Goal: Information Seeking & Learning: Learn about a topic

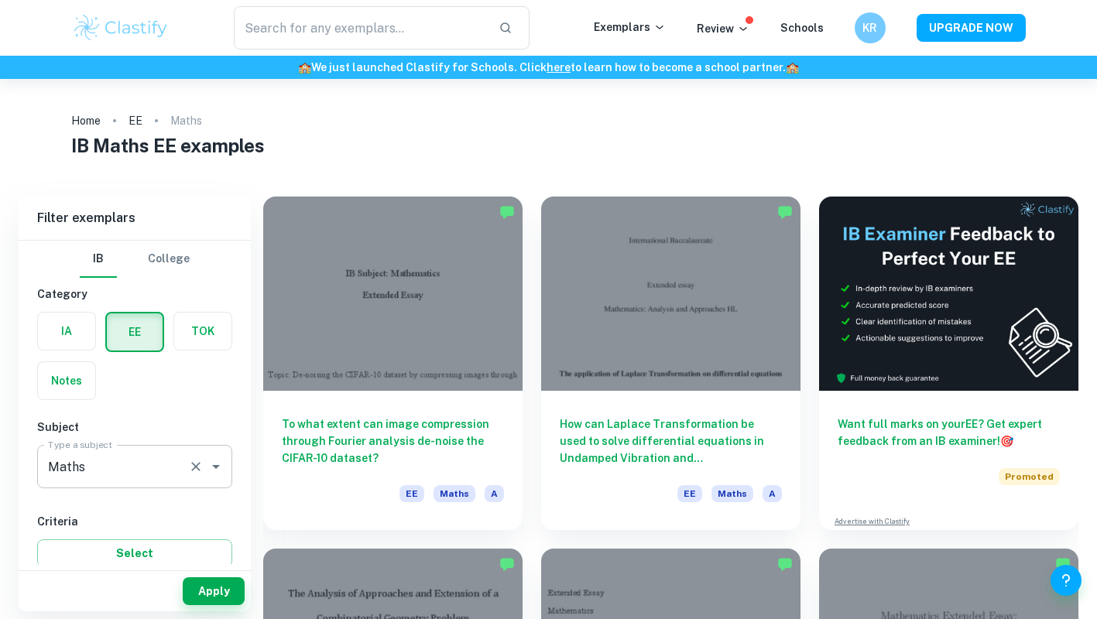
click at [104, 474] on input "Maths" at bounding box center [113, 466] width 138 height 29
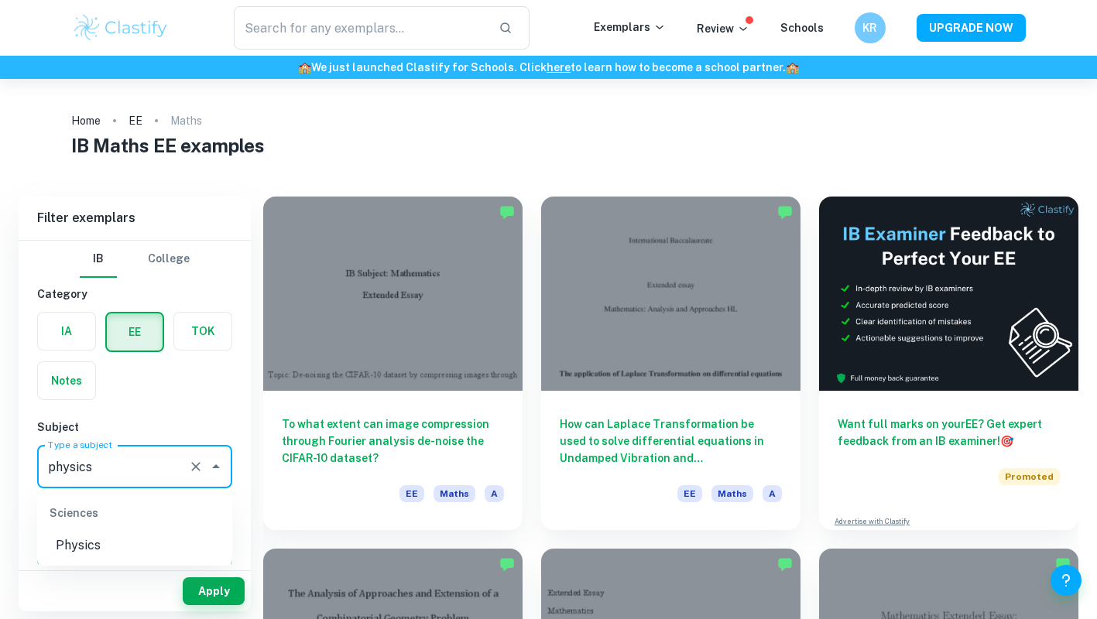
type input "physics"
click at [125, 546] on li "Physics" at bounding box center [134, 546] width 195 height 28
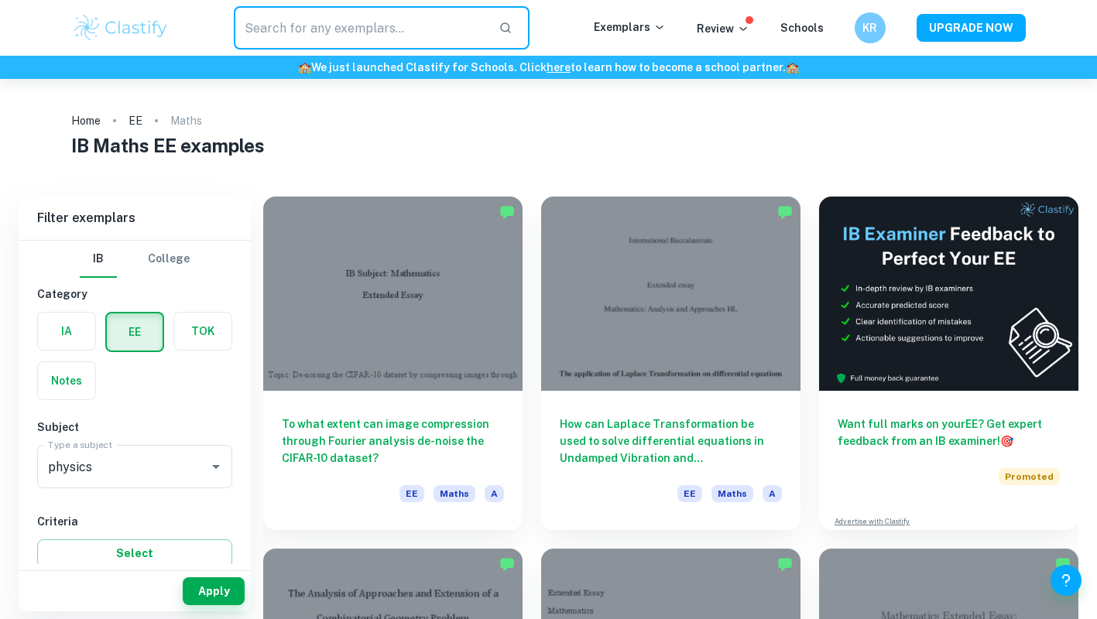
click at [363, 29] on input "text" at bounding box center [360, 27] width 253 height 43
type input "RLC"
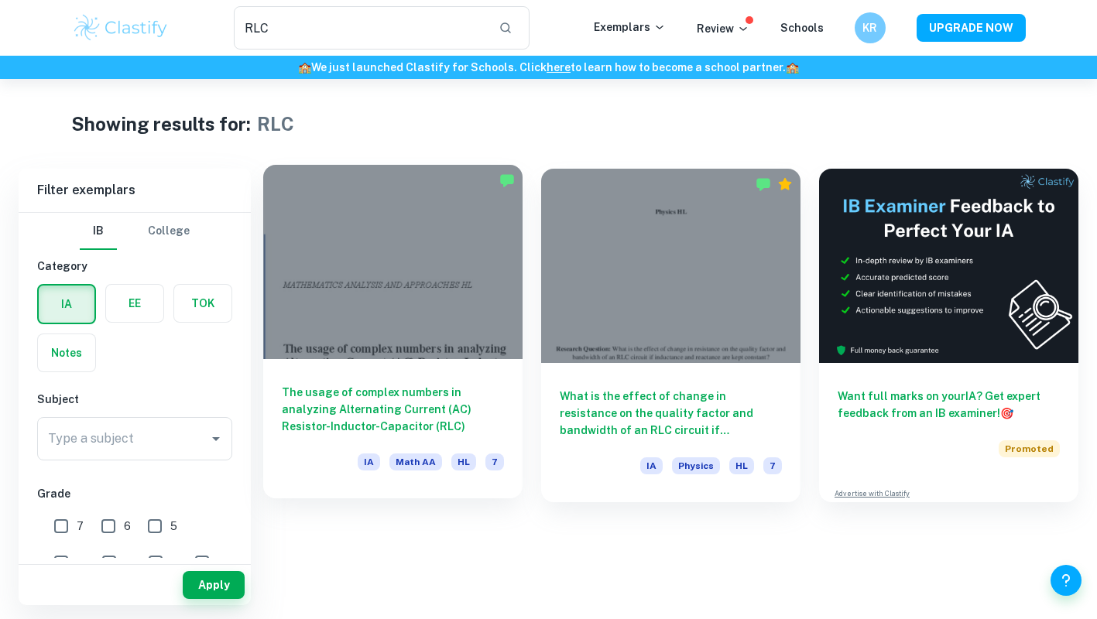
click at [449, 303] on div at bounding box center [392, 262] width 259 height 194
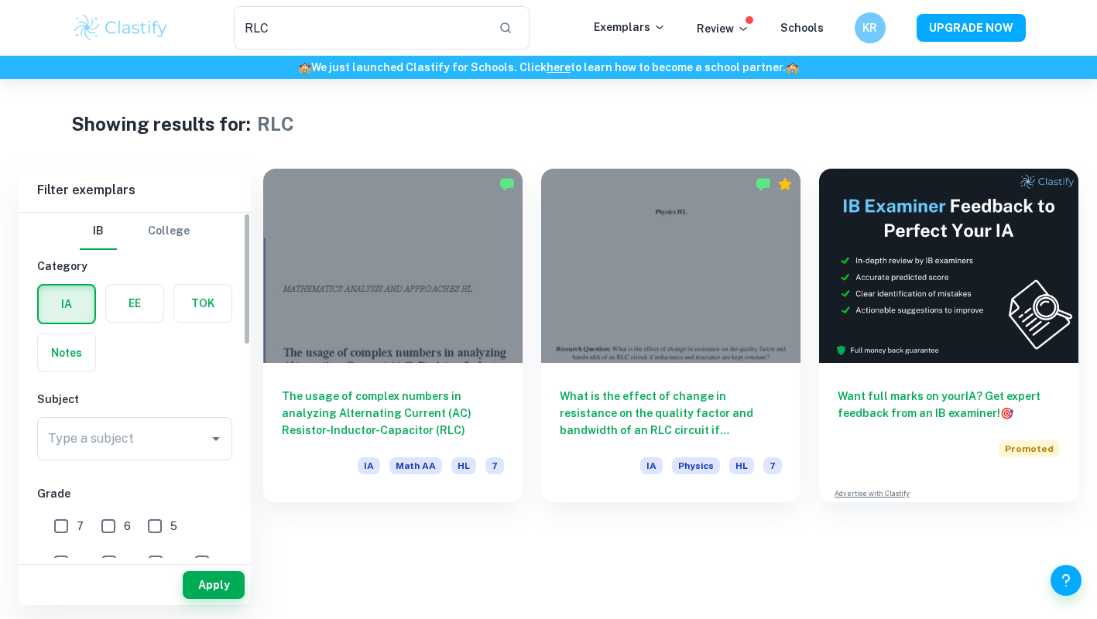
click at [141, 295] on label "button" at bounding box center [134, 303] width 57 height 37
click at [0, 0] on input "radio" at bounding box center [0, 0] width 0 height 0
click at [121, 424] on div "Type a subject Type a subject" at bounding box center [134, 438] width 195 height 43
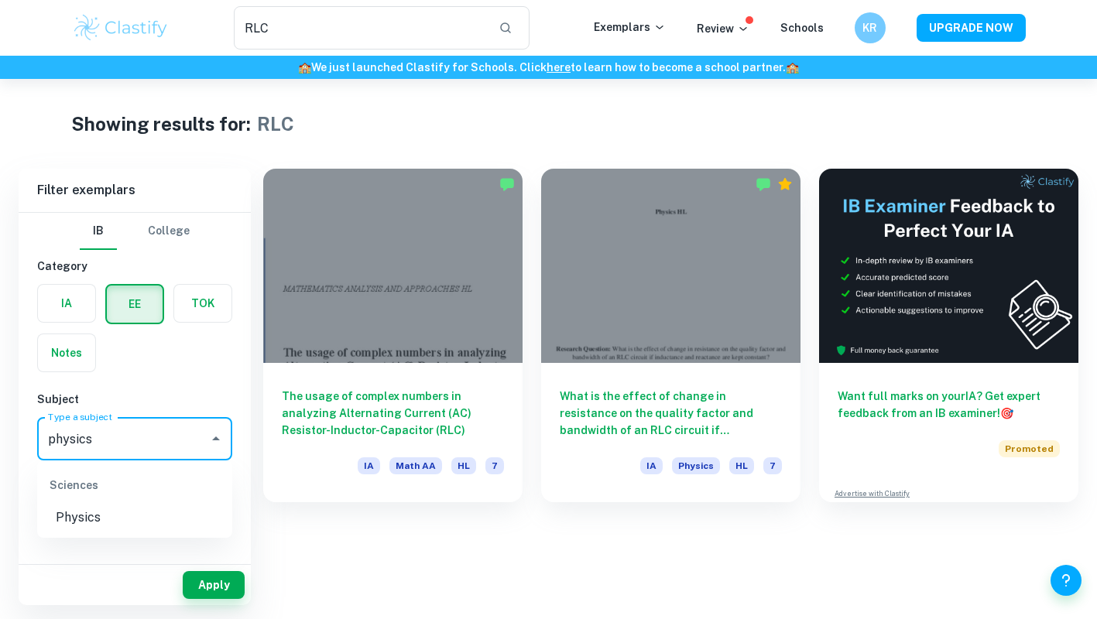
click at [110, 512] on li "Physics" at bounding box center [134, 518] width 195 height 28
type input "Physics"
click at [204, 584] on button "Apply" at bounding box center [214, 585] width 62 height 28
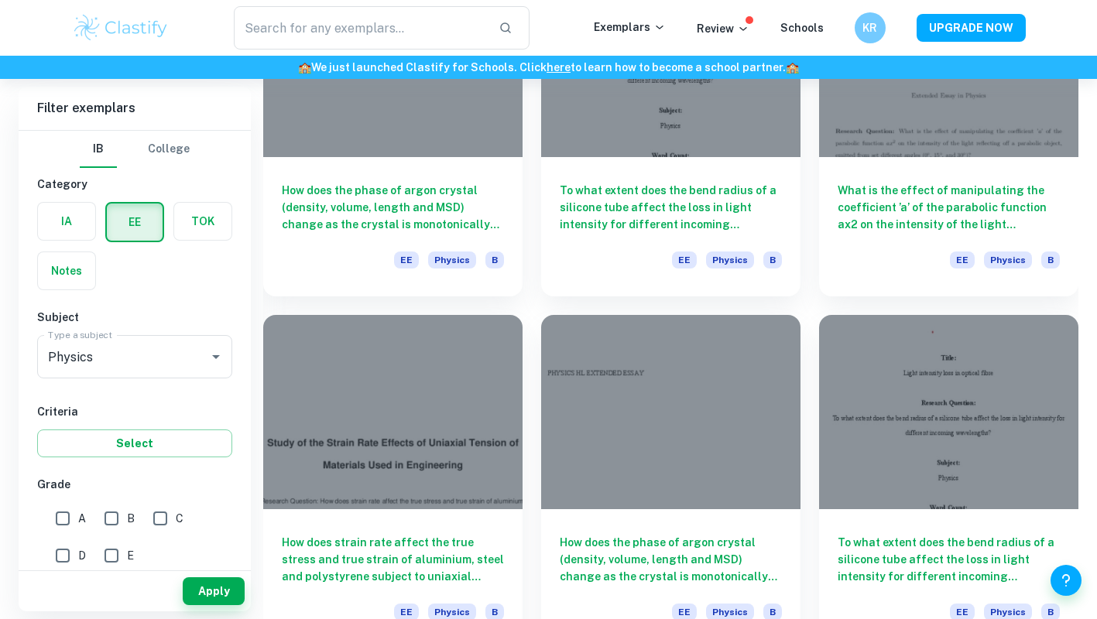
scroll to position [5179, 0]
